Goal: Browse casually

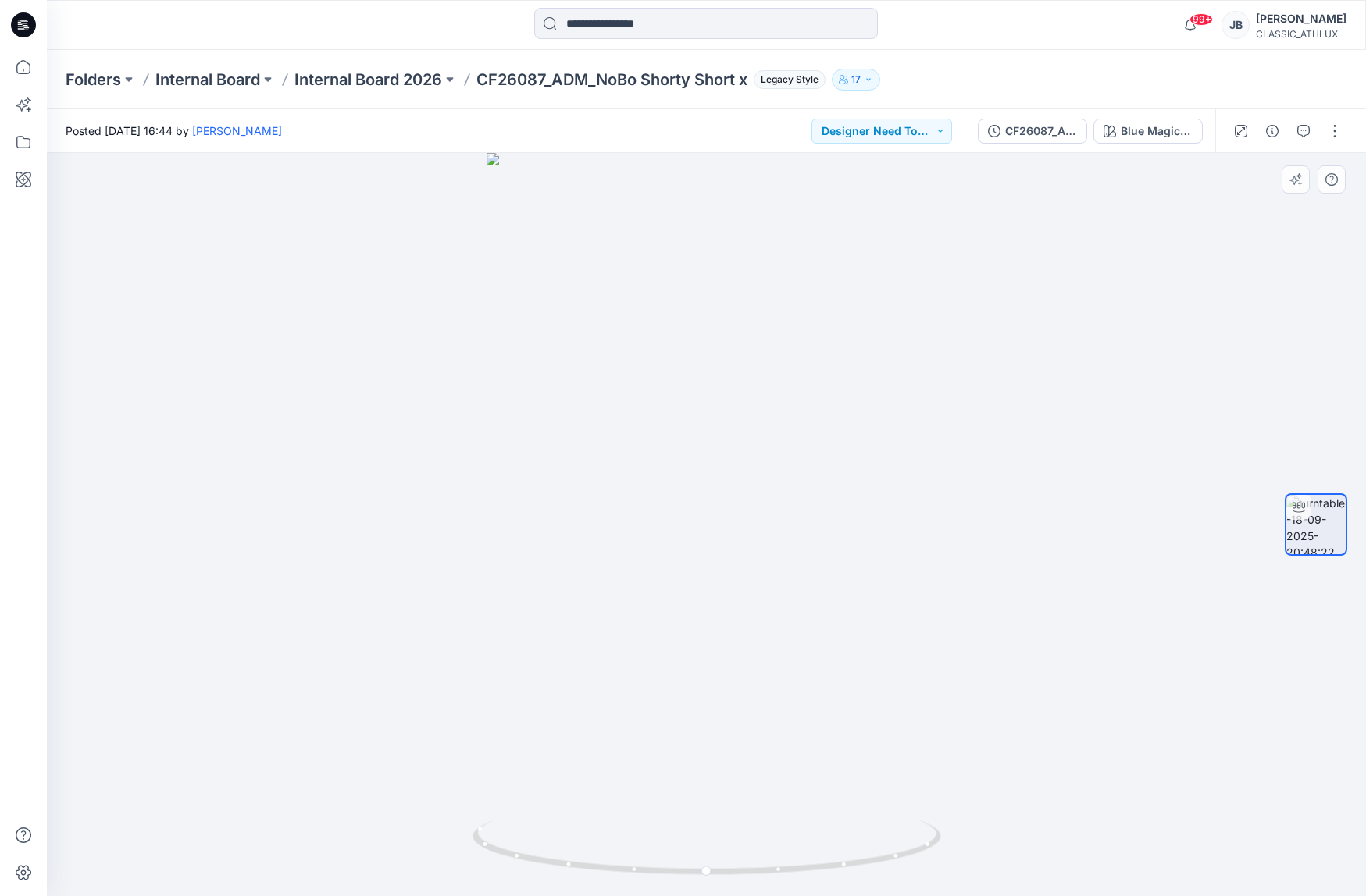
click at [1342, 350] on div at bounding box center [1316, 525] width 63 height 390
click at [1335, 132] on button "button" at bounding box center [1335, 131] width 25 height 25
click at [835, 363] on div at bounding box center [706, 525] width 1319 height 743
drag, startPoint x: 724, startPoint y: 863, endPoint x: 794, endPoint y: 774, distance: 113.2
click at [794, 773] on div at bounding box center [706, 525] width 1319 height 743
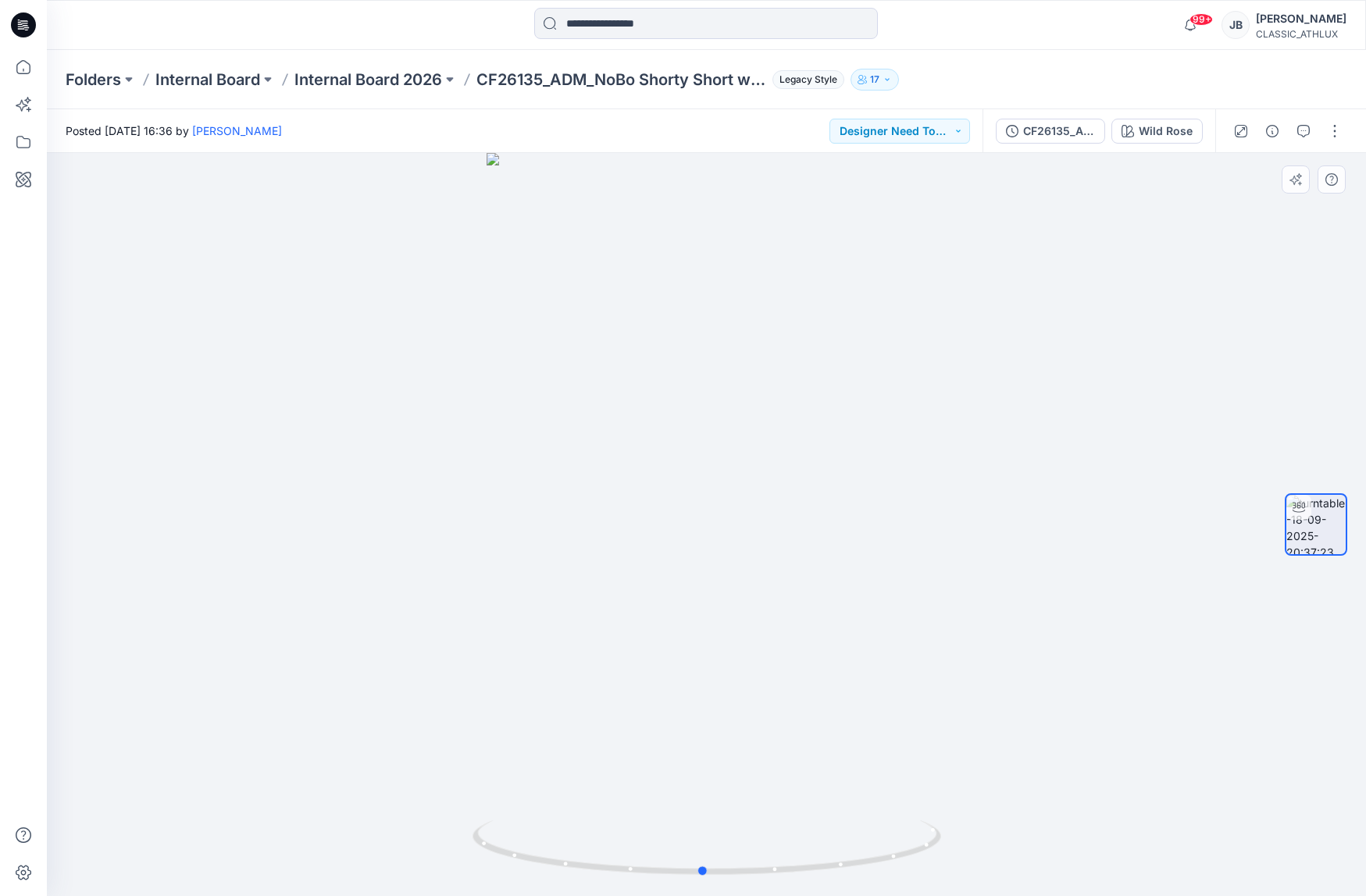
drag, startPoint x: 709, startPoint y: 819, endPoint x: 634, endPoint y: 754, distance: 99.2
click at [634, 754] on div at bounding box center [706, 525] width 1319 height 743
